Goal: Navigation & Orientation: Find specific page/section

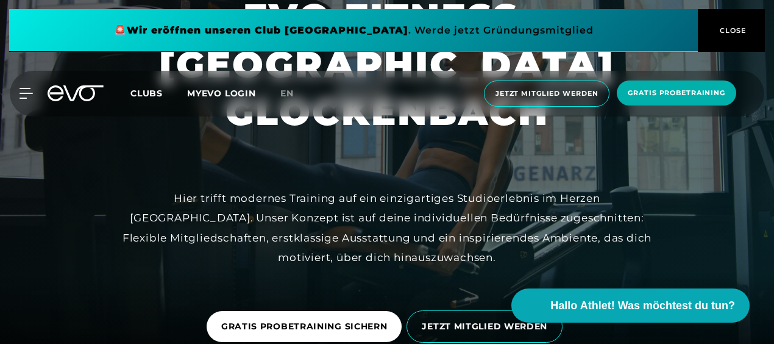
scroll to position [122, 0]
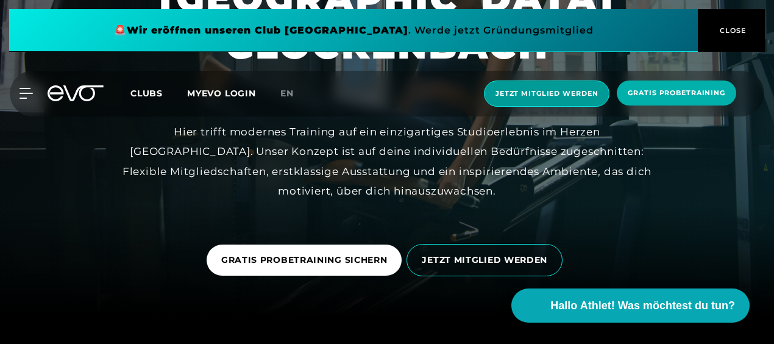
click at [555, 94] on span "Jetzt Mitglied werden" at bounding box center [547, 93] width 102 height 10
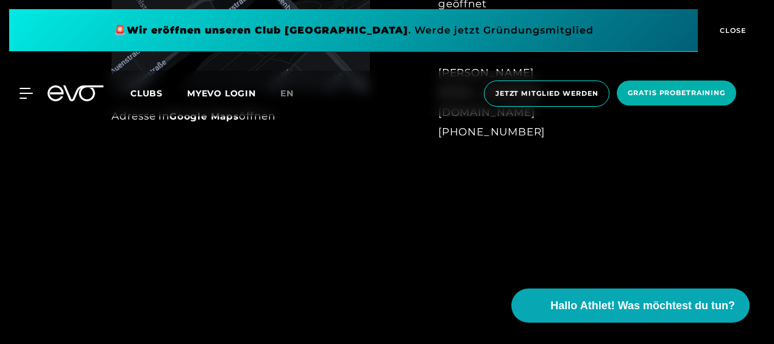
scroll to position [853, 0]
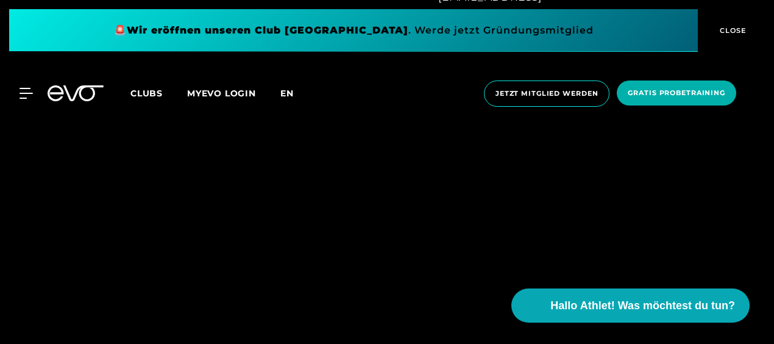
click at [288, 91] on span "en" at bounding box center [286, 93] width 13 height 11
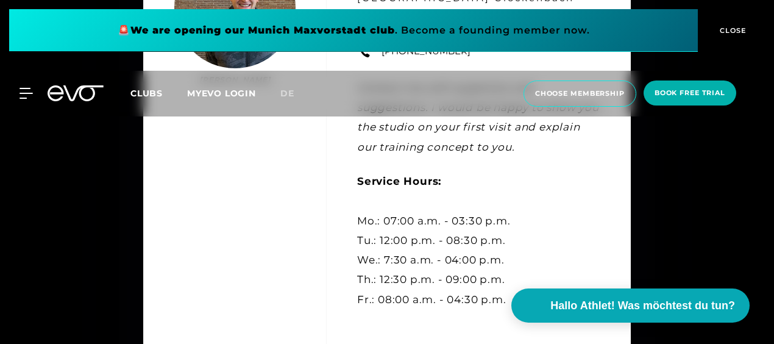
scroll to position [3292, 0]
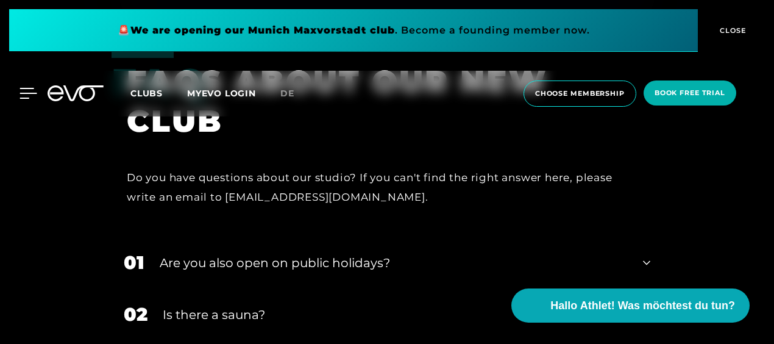
click at [29, 91] on icon at bounding box center [29, 93] width 18 height 11
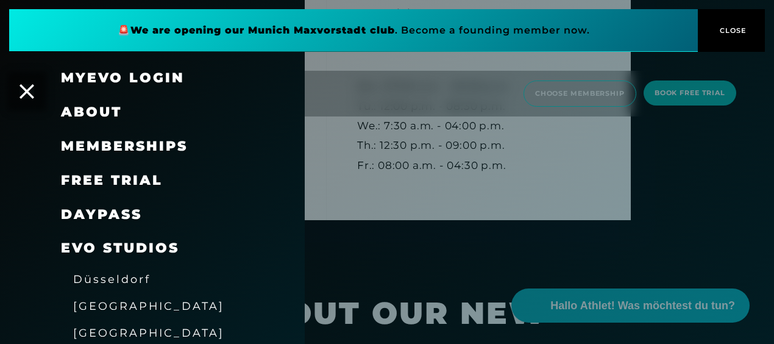
scroll to position [3048, 0]
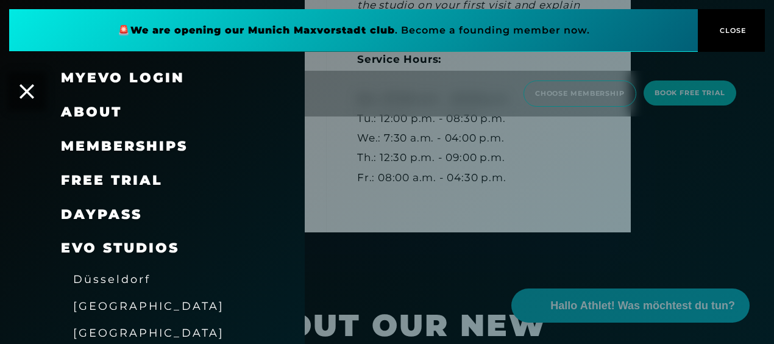
click at [144, 70] on link "MyEVO Login" at bounding box center [123, 77] width 124 height 16
